Goal: Information Seeking & Learning: Learn about a topic

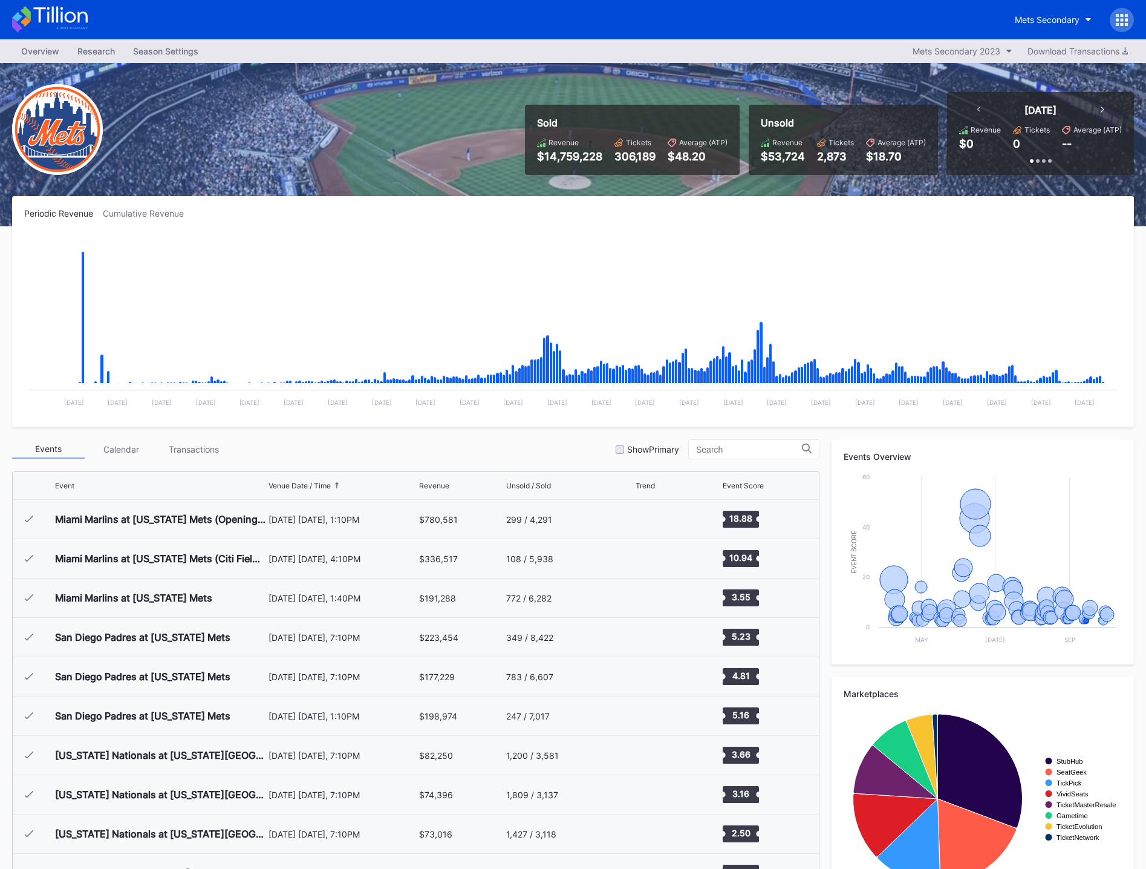
scroll to position [2788, 0]
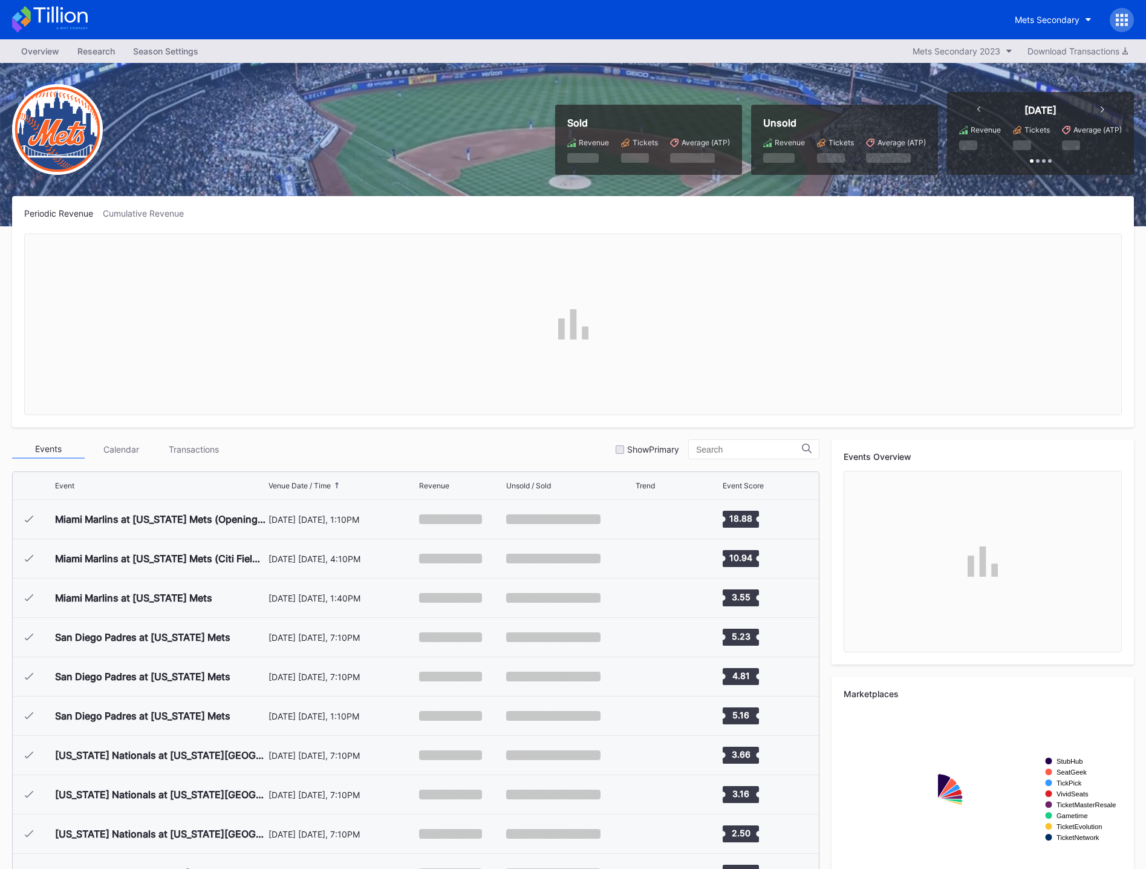
scroll to position [2788, 0]
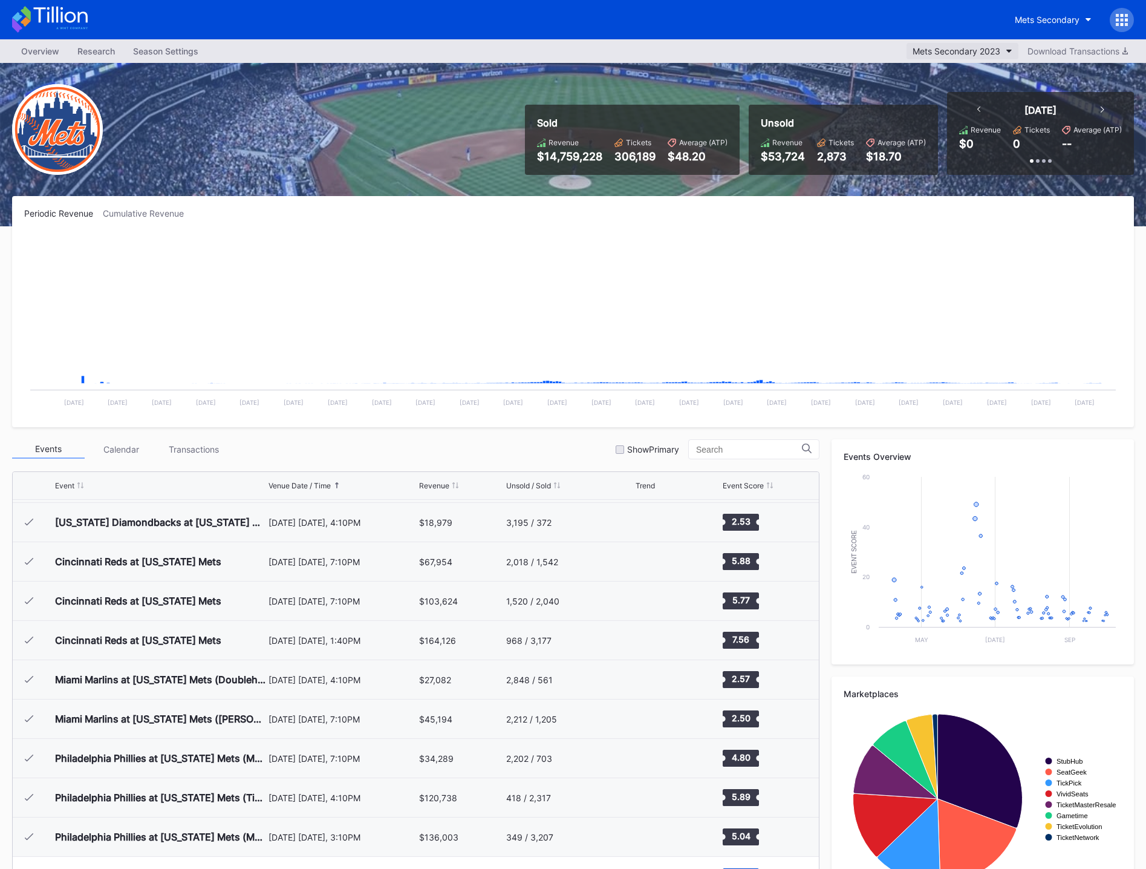
click at [998, 52] on div "Mets Secondary 2023" at bounding box center [957, 51] width 88 height 10
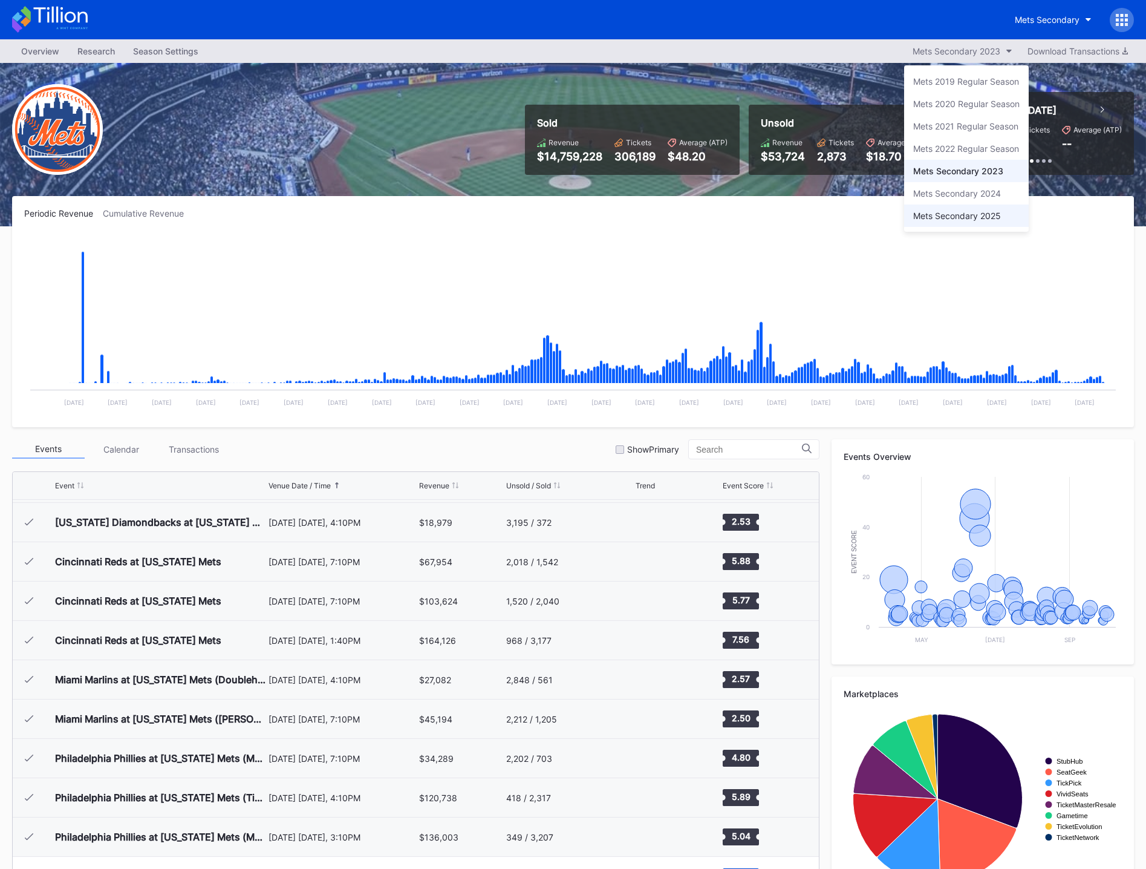
click at [984, 213] on div "Mets Secondary 2025" at bounding box center [957, 215] width 88 height 10
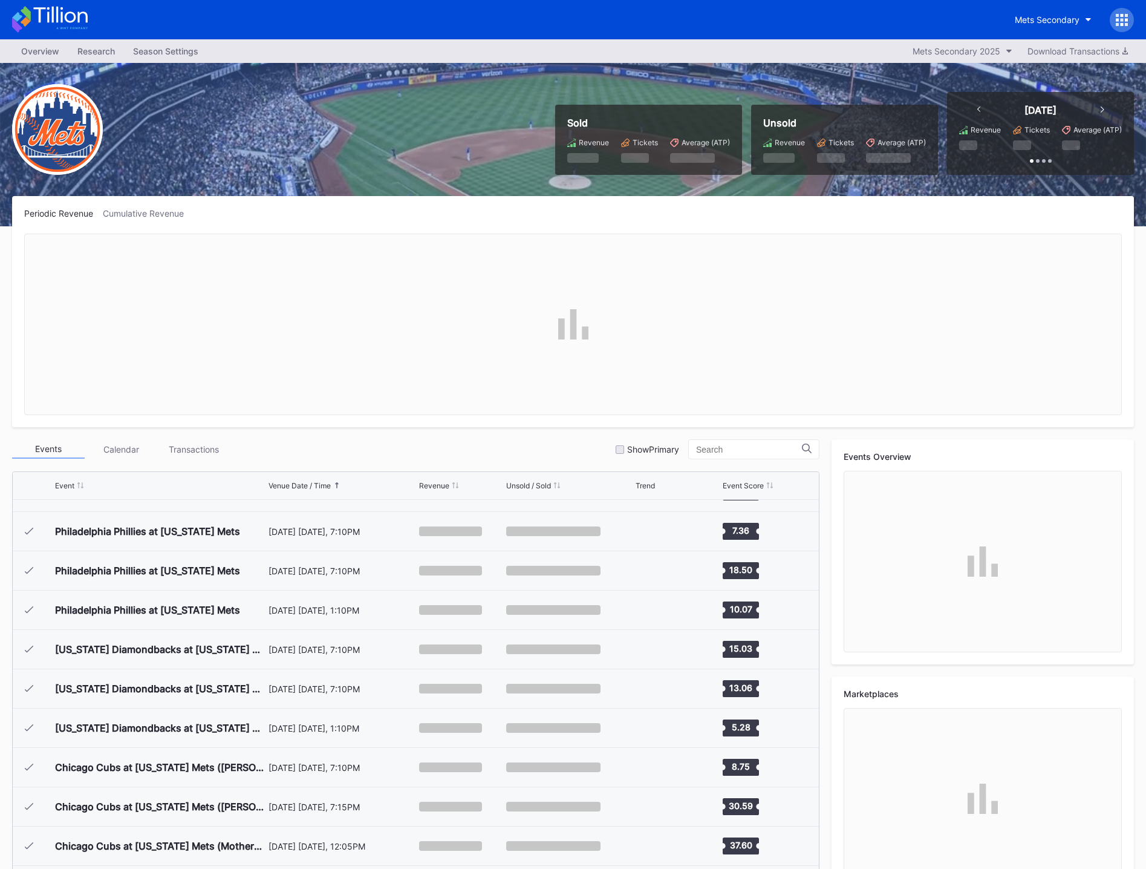
scroll to position [2674, 0]
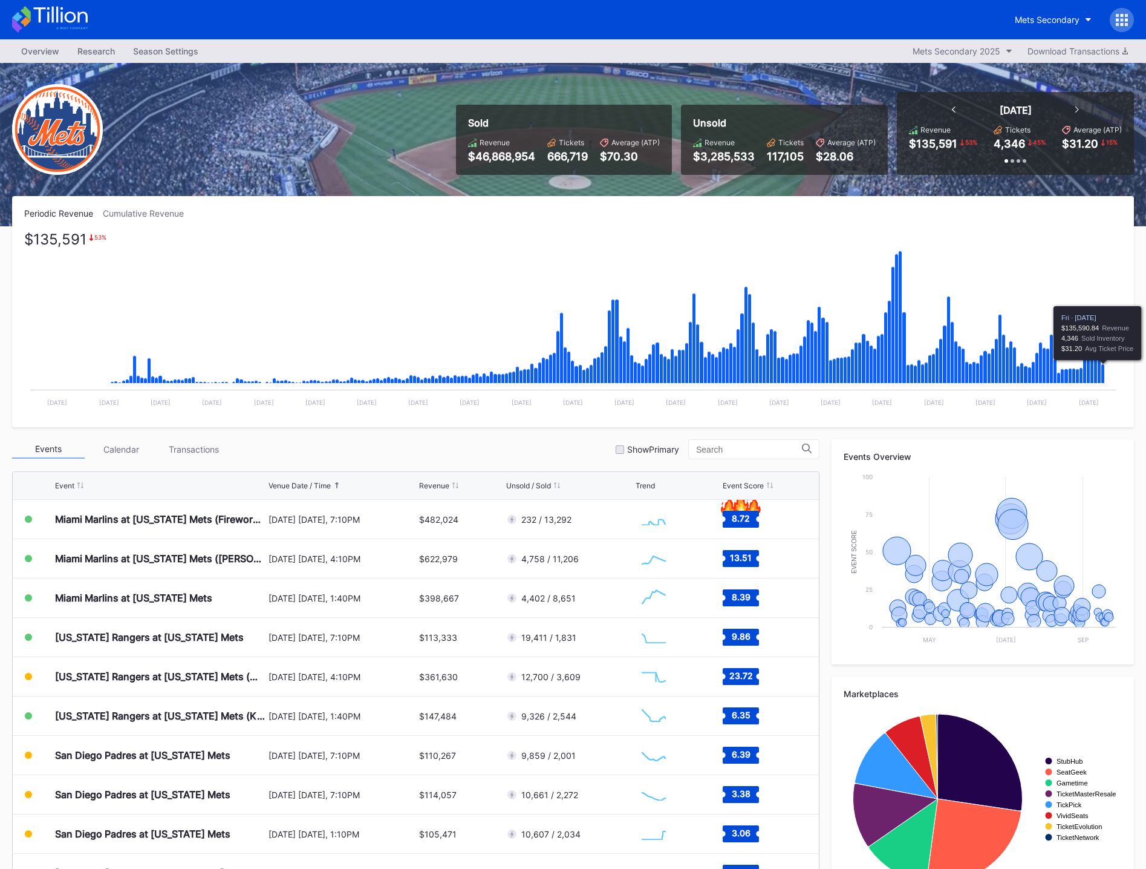
click at [1104, 375] on icon "Chart title" at bounding box center [1103, 373] width 4 height 19
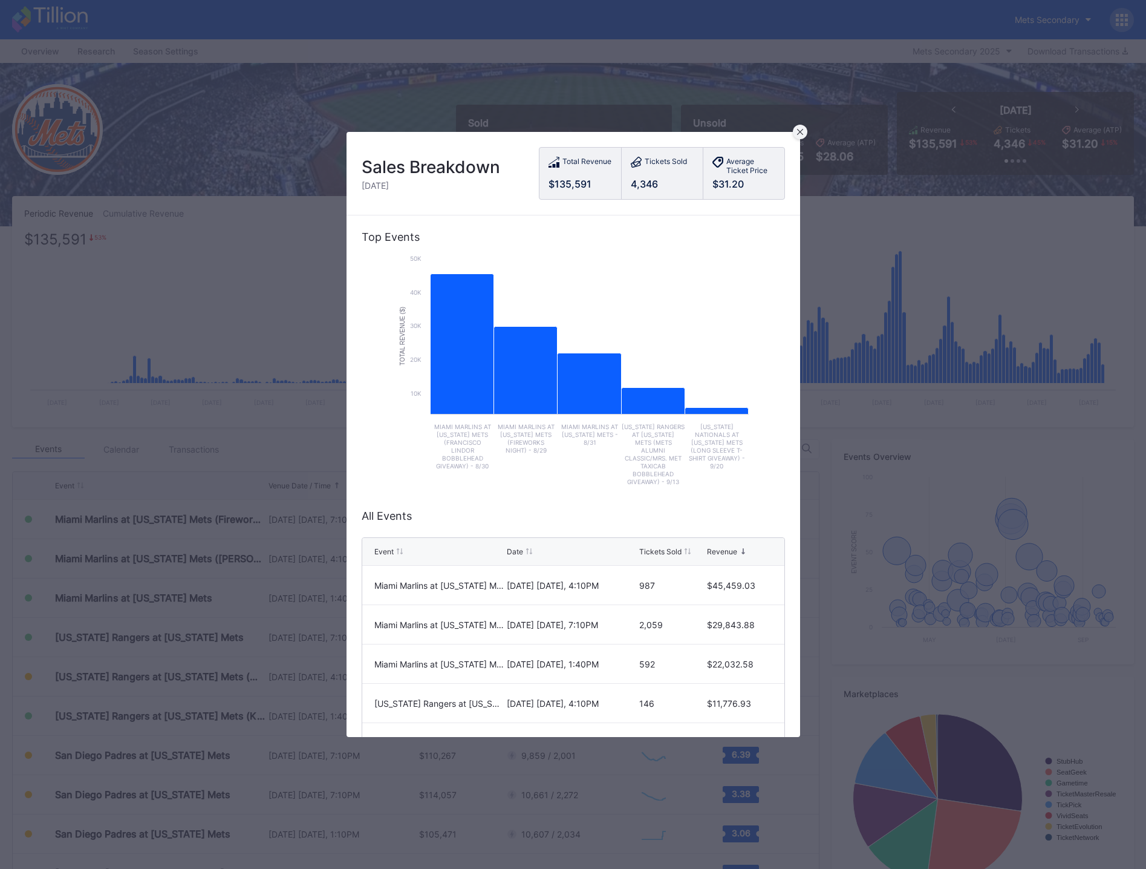
click at [797, 129] on icon at bounding box center [800, 132] width 6 height 6
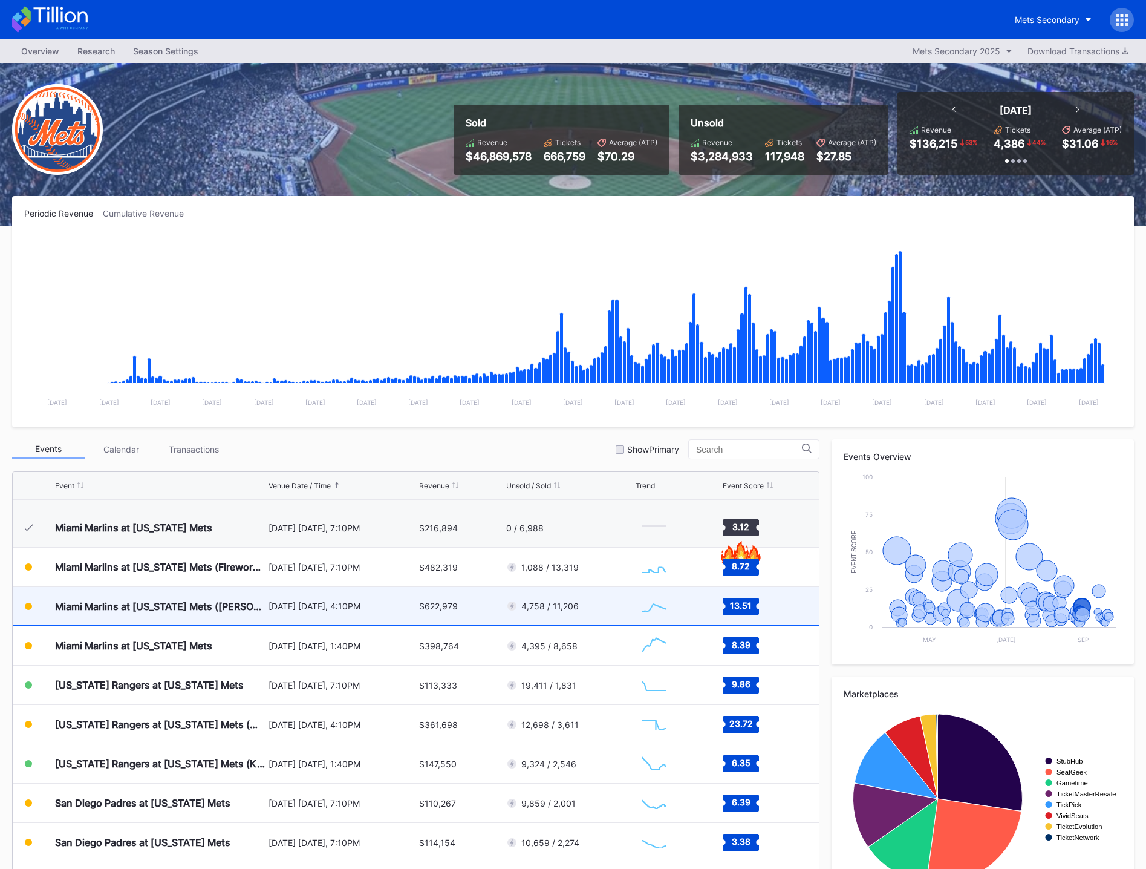
scroll to position [2613, 0]
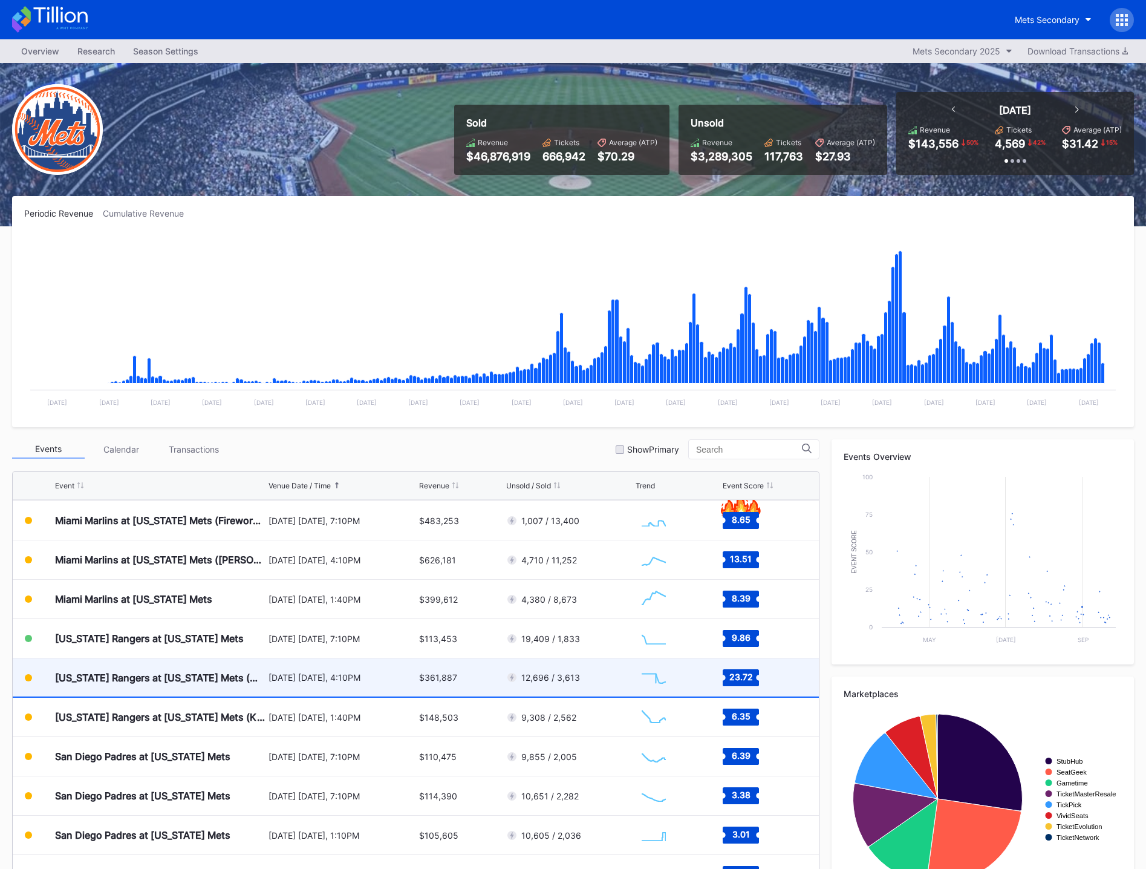
scroll to position [2628, 0]
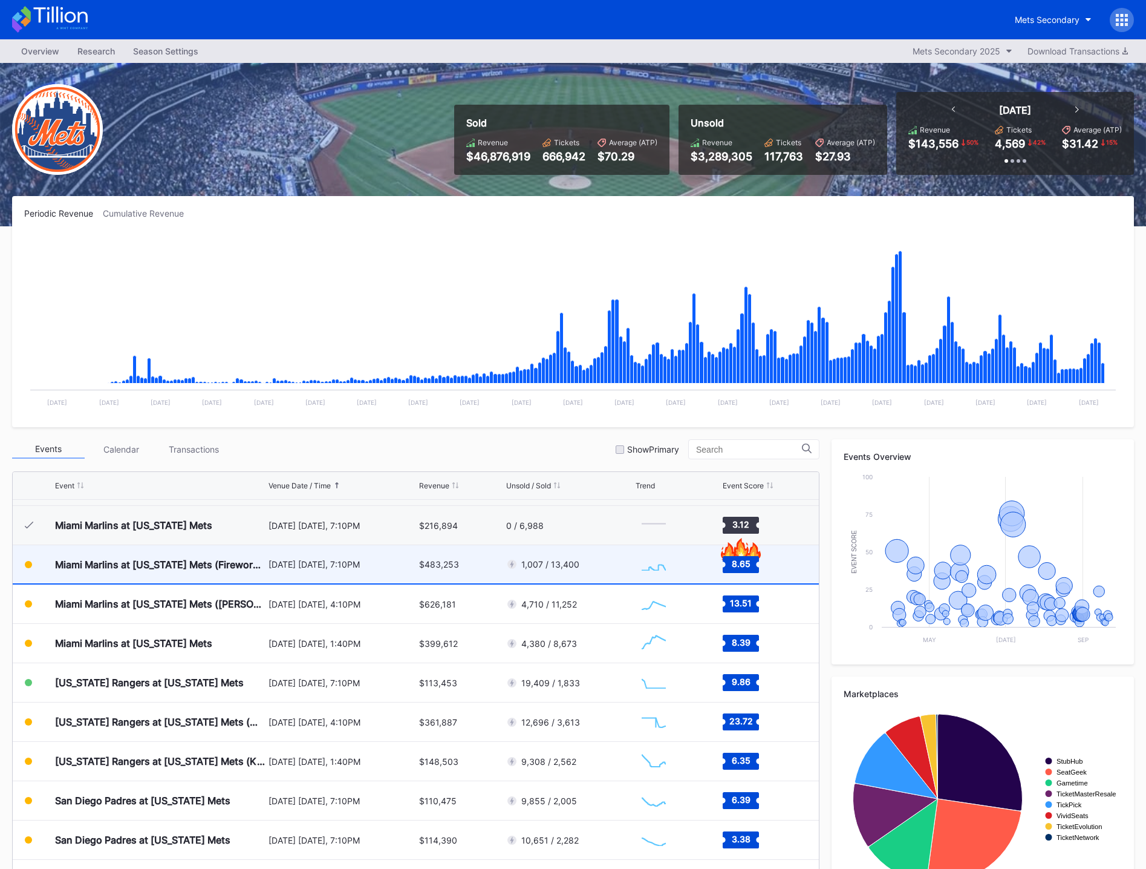
click at [577, 569] on div "1,007 / 13,400" at bounding box center [569, 564] width 126 height 38
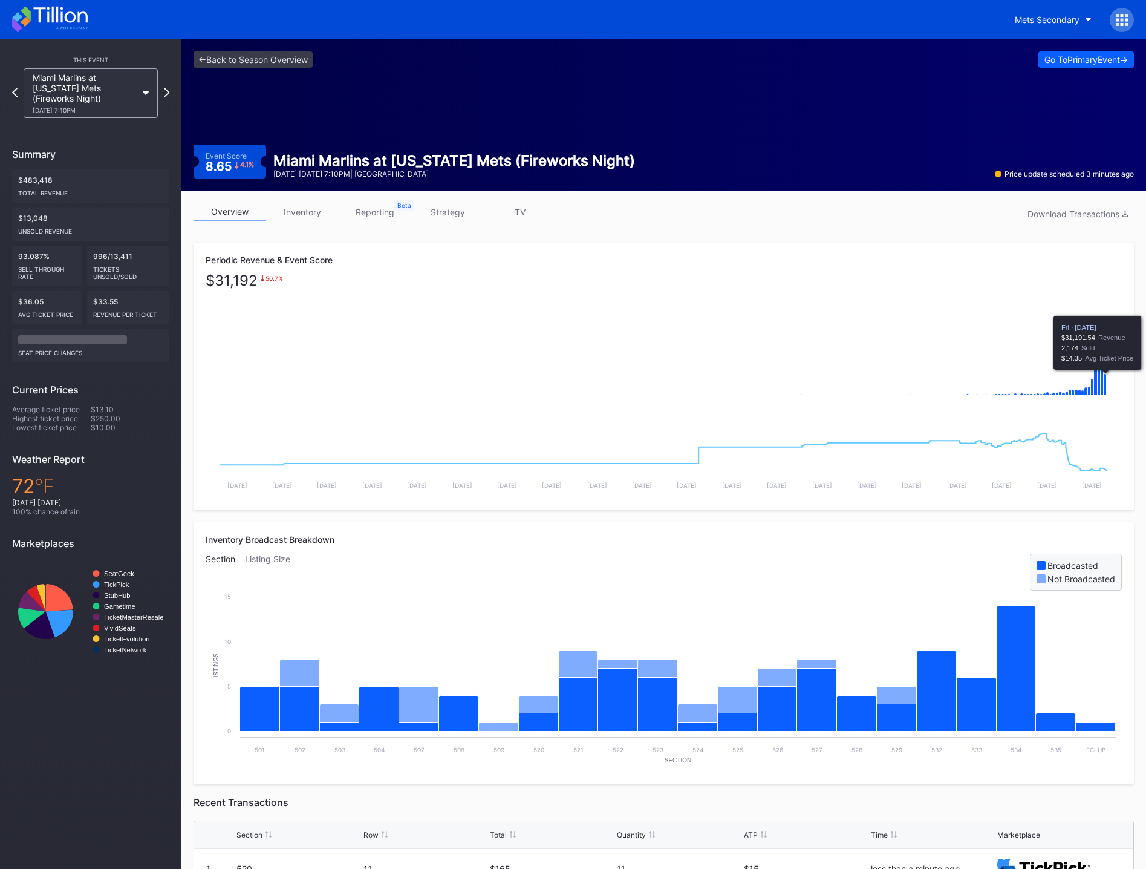
click at [1106, 383] on icon "Chart title" at bounding box center [1105, 384] width 3 height 21
click at [1105, 387] on icon "Chart title" at bounding box center [1105, 384] width 3 height 21
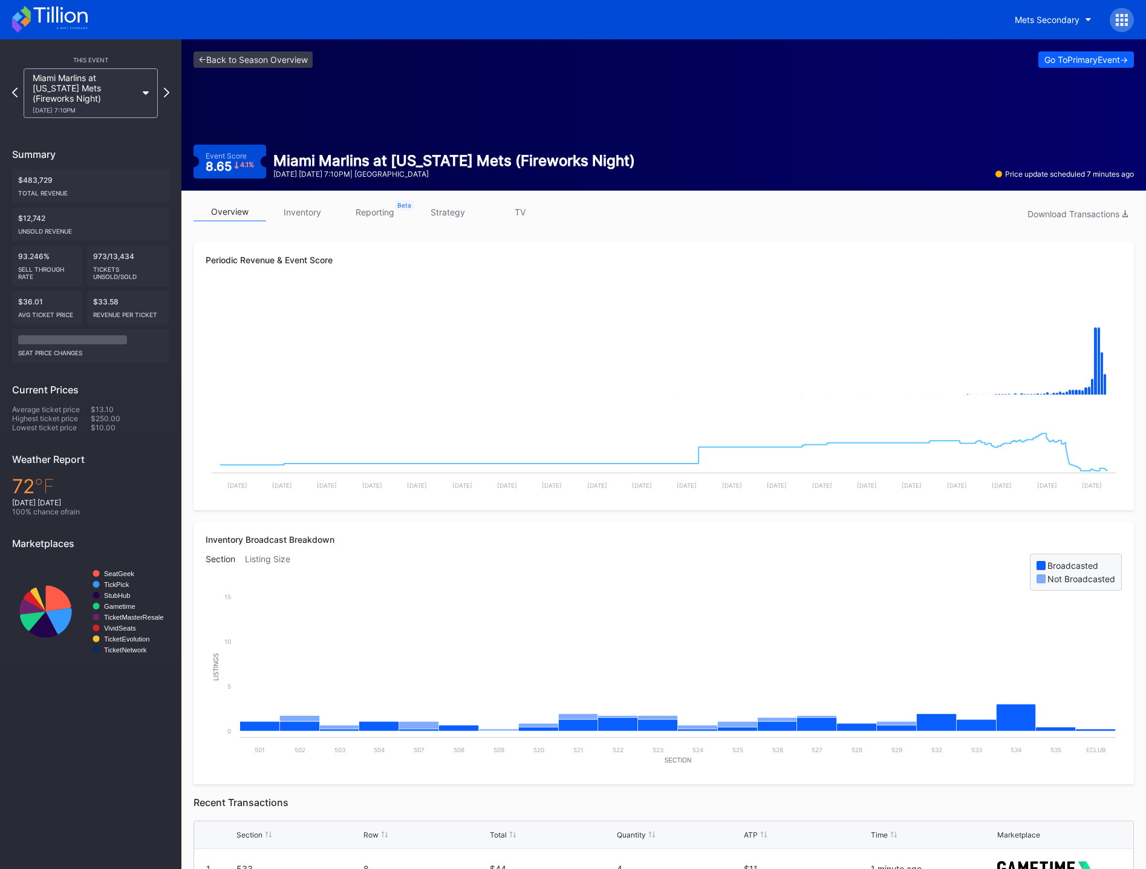
click at [59, 19] on icon at bounding box center [50, 19] width 76 height 27
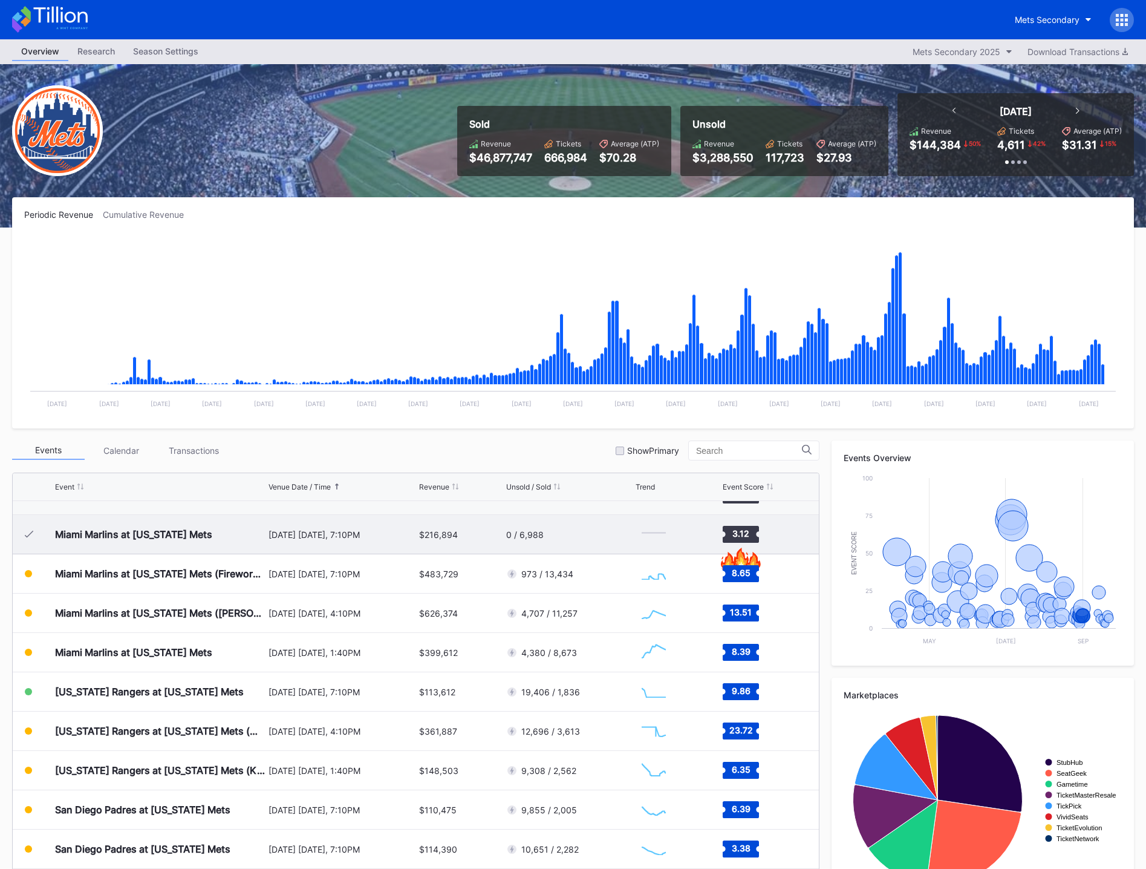
scroll to position [2613, 0]
